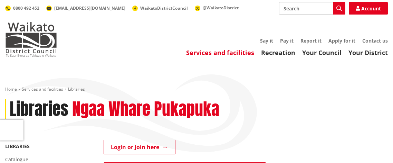
click at [146, 142] on link "Login or Join here" at bounding box center [140, 147] width 72 height 15
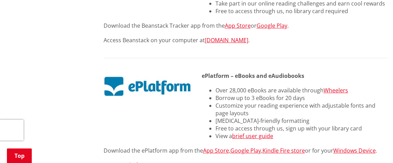
scroll to position [470, 0]
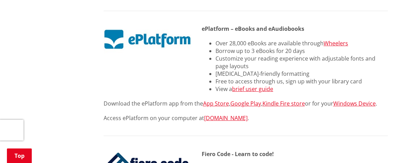
click at [248, 117] on link "[DOMAIN_NAME]" at bounding box center [226, 118] width 44 height 8
